Goal: Information Seeking & Learning: Learn about a topic

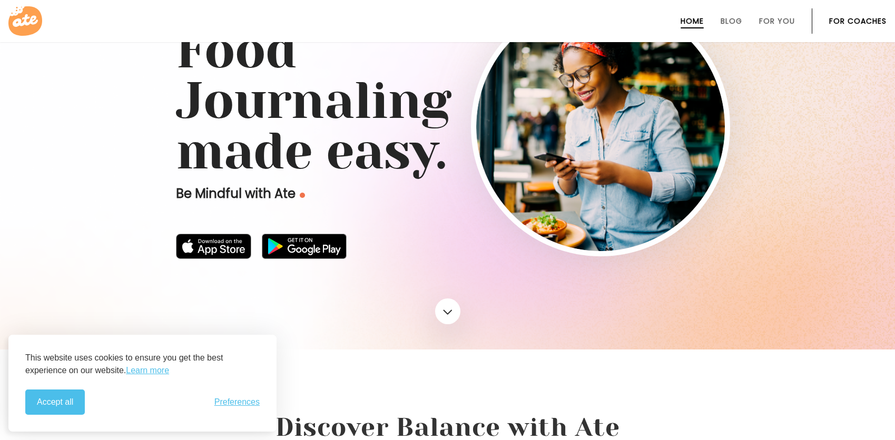
scroll to position [81, 0]
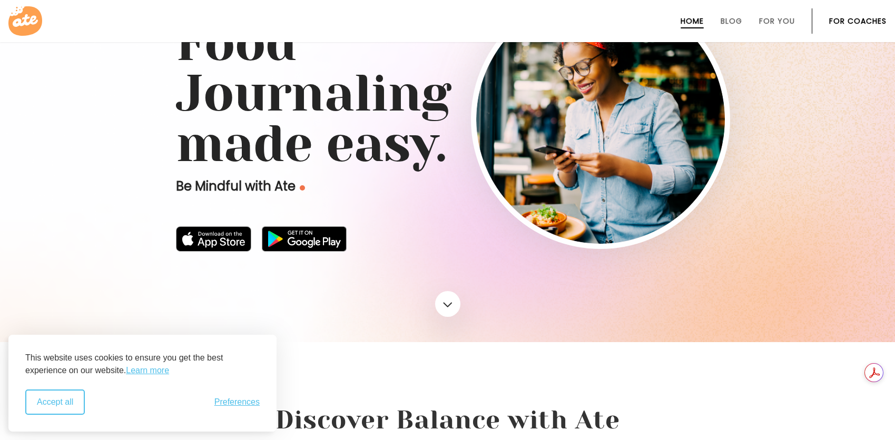
click at [61, 404] on button "Accept all" at bounding box center [54, 402] width 59 height 25
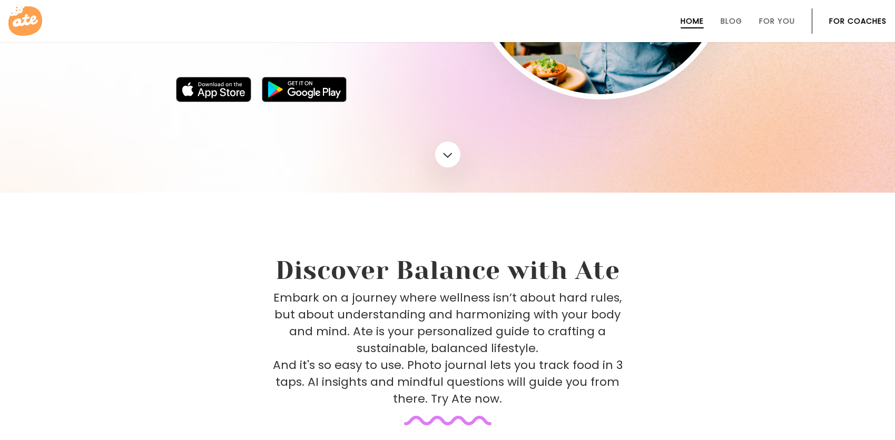
scroll to position [0, 0]
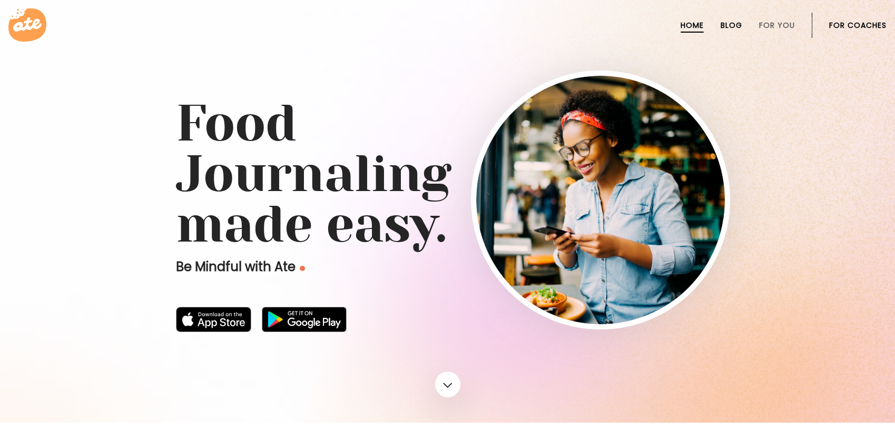
click at [733, 28] on link "Blog" at bounding box center [731, 25] width 22 height 8
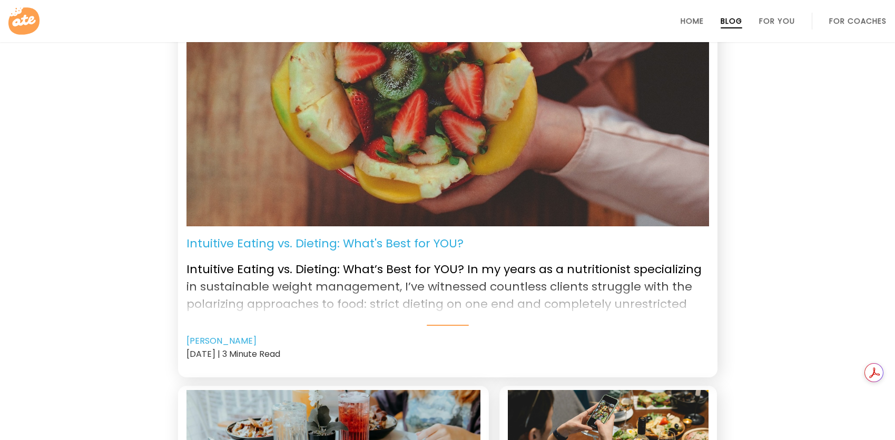
scroll to position [147, 0]
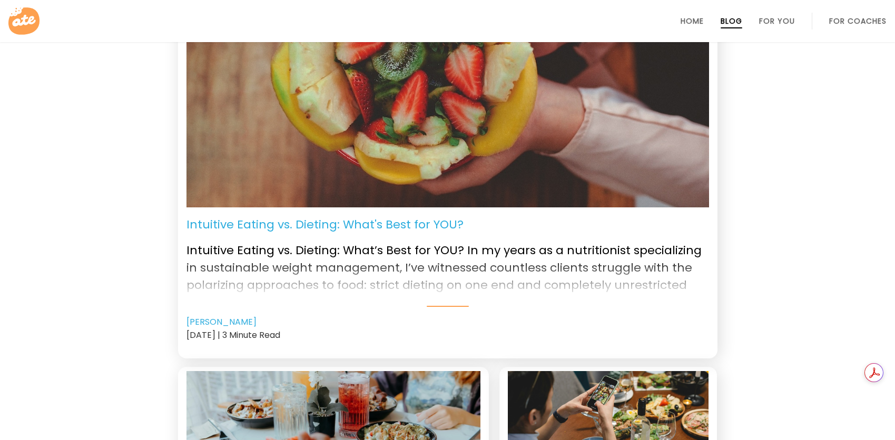
click at [625, 305] on div "Intuitive Eating vs. Dieting: What’s Best for YOU? In my years as a nutritionis…" at bounding box center [447, 270] width 522 height 74
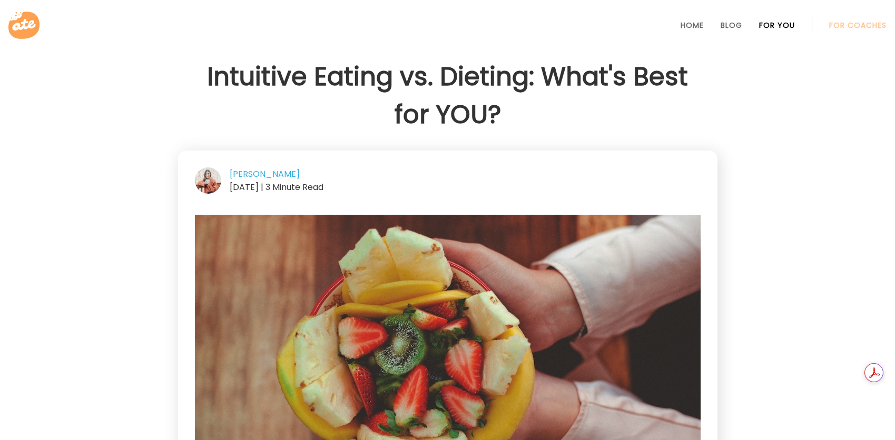
click at [768, 24] on link "For You" at bounding box center [777, 25] width 36 height 8
